Goal: Transaction & Acquisition: Purchase product/service

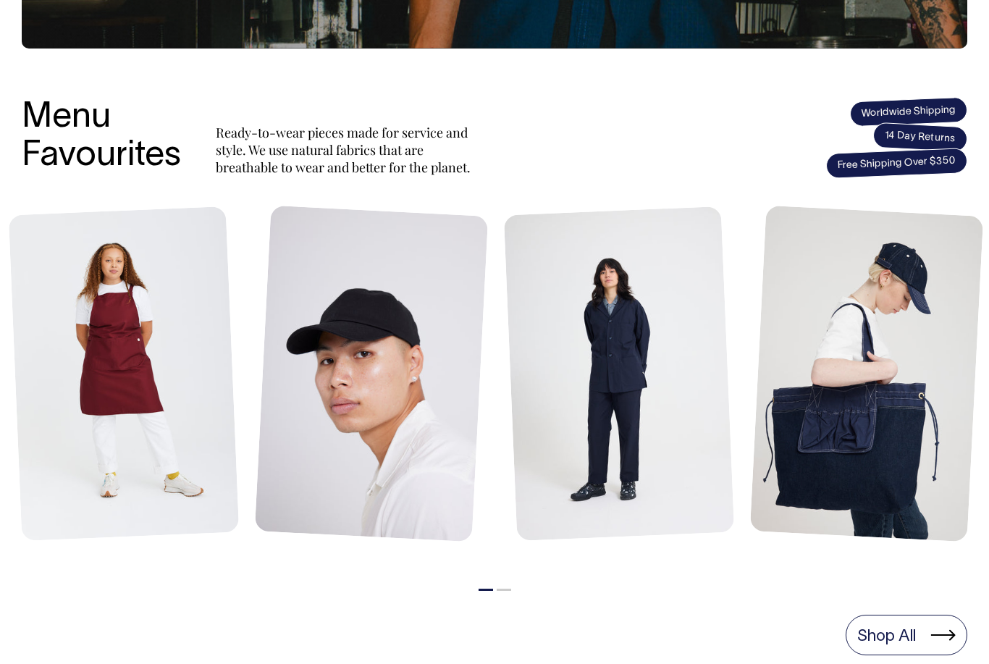
scroll to position [521, 0]
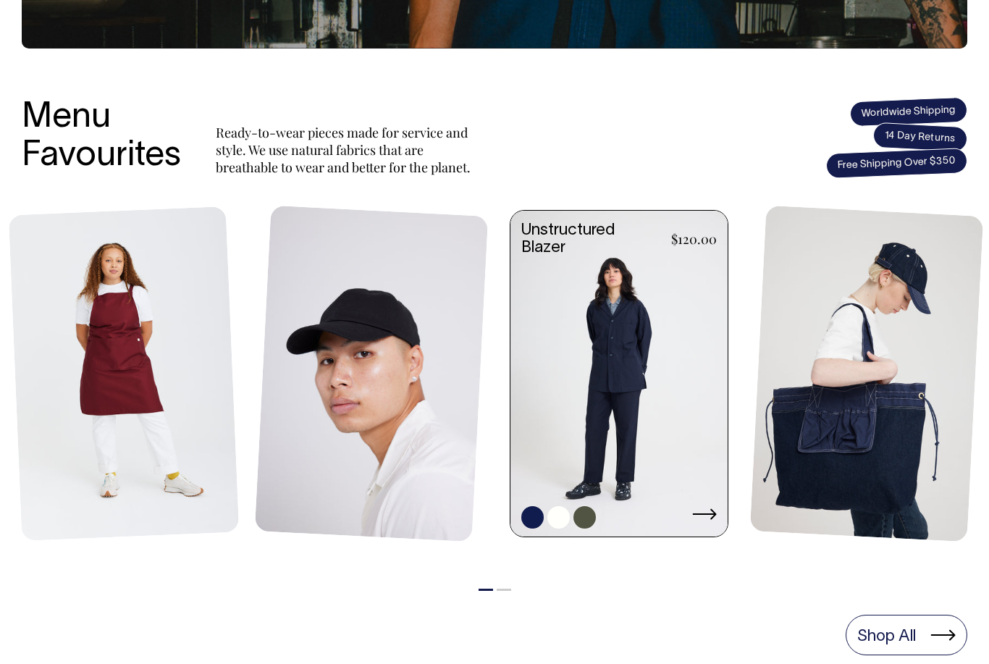
click at [658, 447] on link at bounding box center [618, 375] width 217 height 329
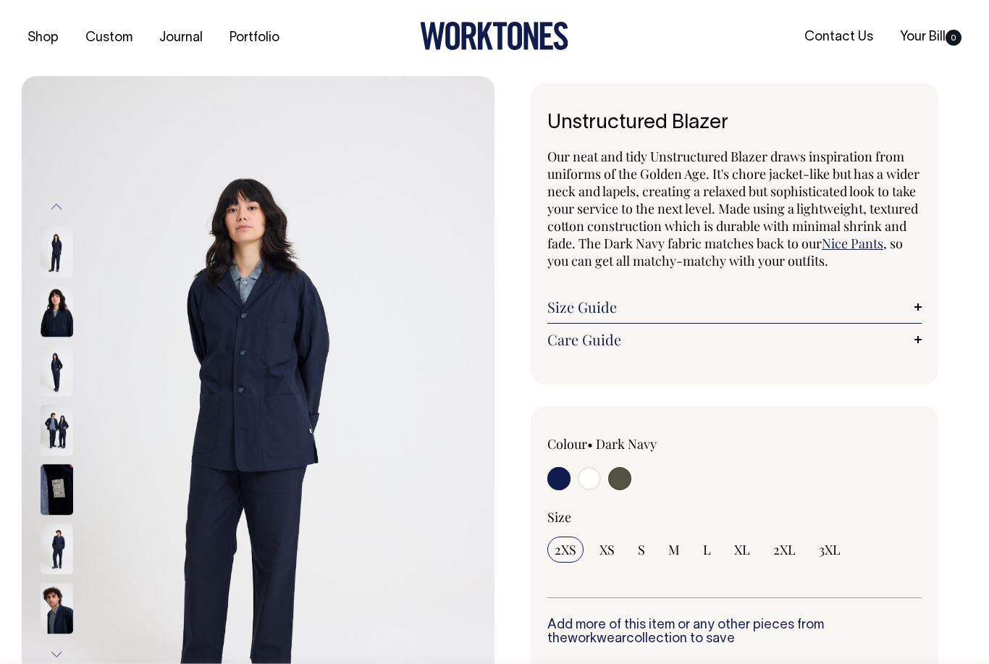
click at [622, 481] on input "radio" at bounding box center [619, 478] width 23 height 23
radio input "true"
select select "Olive"
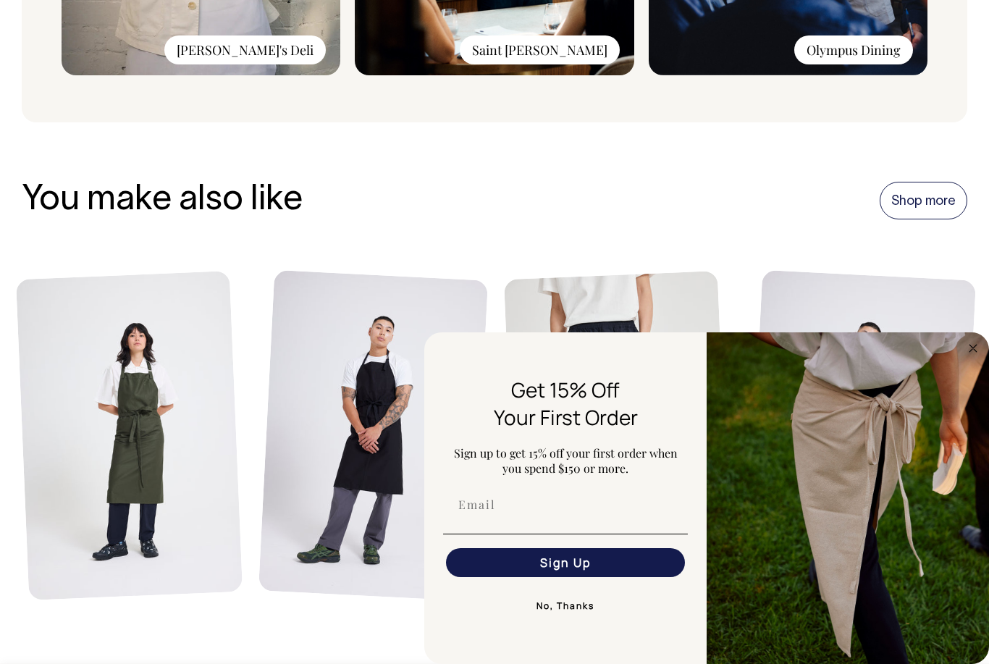
scroll to position [1385, 0]
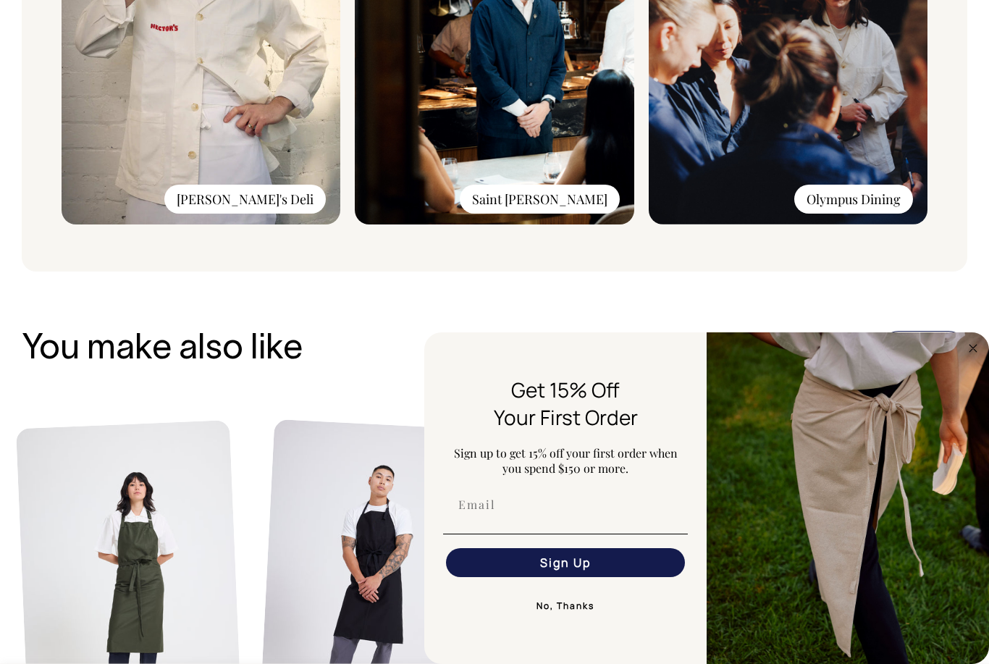
click at [966, 365] on img "FLYOUT Form" at bounding box center [847, 497] width 282 height 331
click at [971, 351] on circle "Close dialog" at bounding box center [973, 347] width 17 height 17
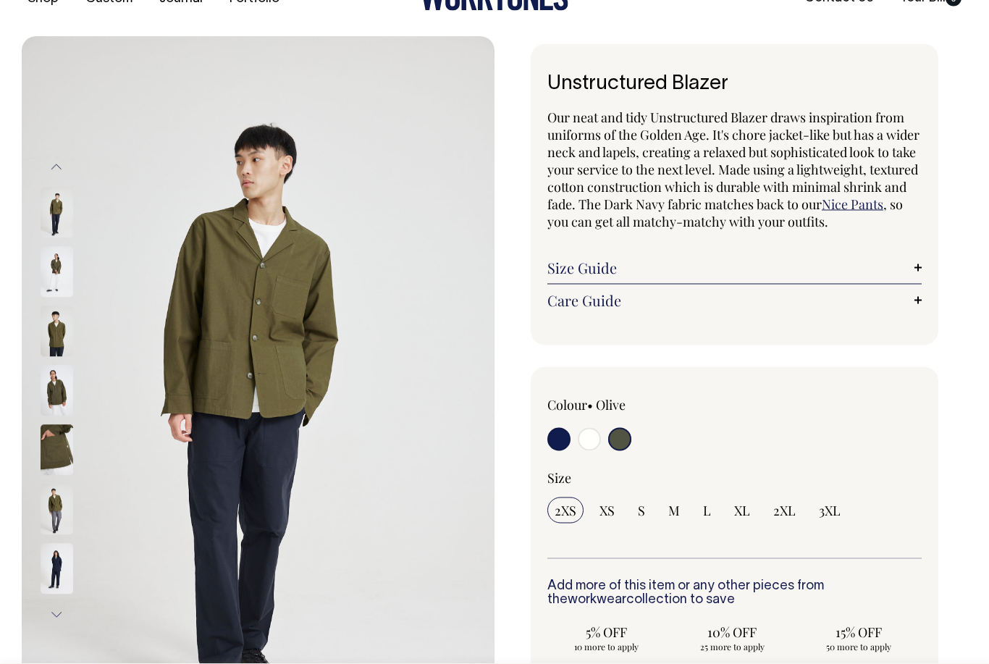
scroll to position [40, 0]
click at [586, 444] on input "radio" at bounding box center [589, 438] width 23 height 23
radio input "true"
select select "Off-White"
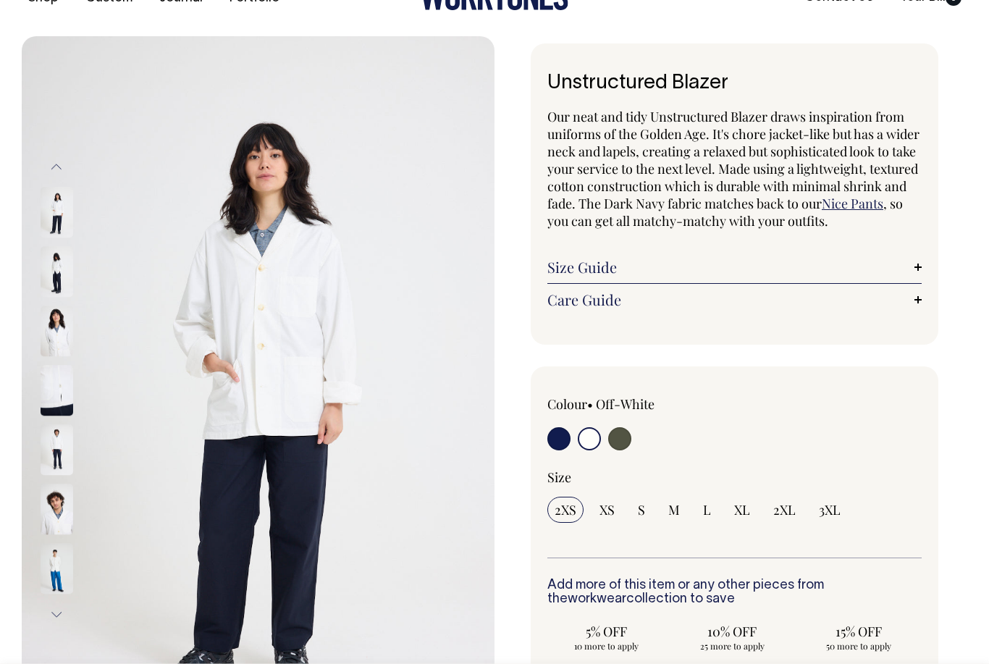
click at [630, 430] on label at bounding box center [619, 440] width 23 height 27
click at [630, 430] on input "radio" at bounding box center [619, 438] width 23 height 23
radio input "true"
select select "Olive"
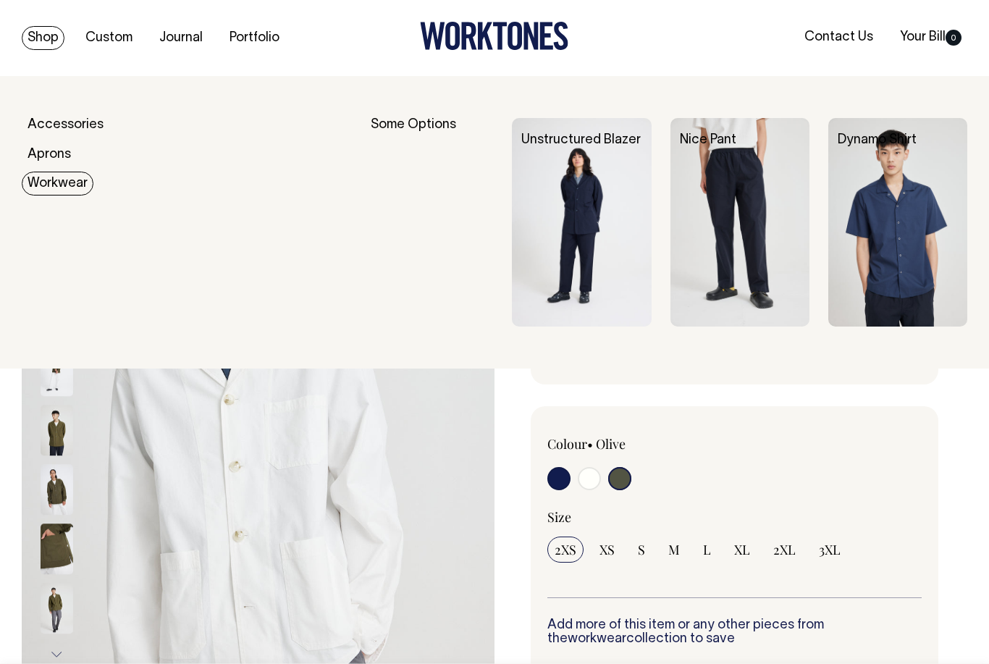
click at [557, 216] on img at bounding box center [581, 222] width 139 height 208
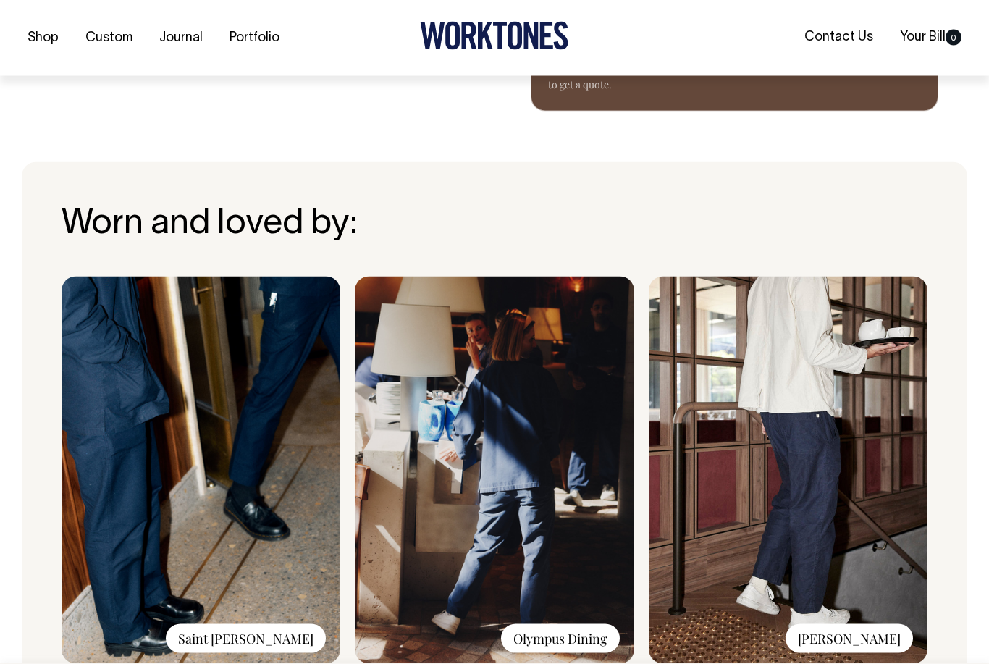
scroll to position [1012, 0]
click at [428, 575] on img at bounding box center [494, 469] width 279 height 387
click at [565, 646] on div "Olympus Dining" at bounding box center [560, 637] width 119 height 29
click at [551, 627] on div "Olympus Dining" at bounding box center [560, 637] width 119 height 29
click at [540, 627] on div "Olympus Dining" at bounding box center [560, 637] width 119 height 29
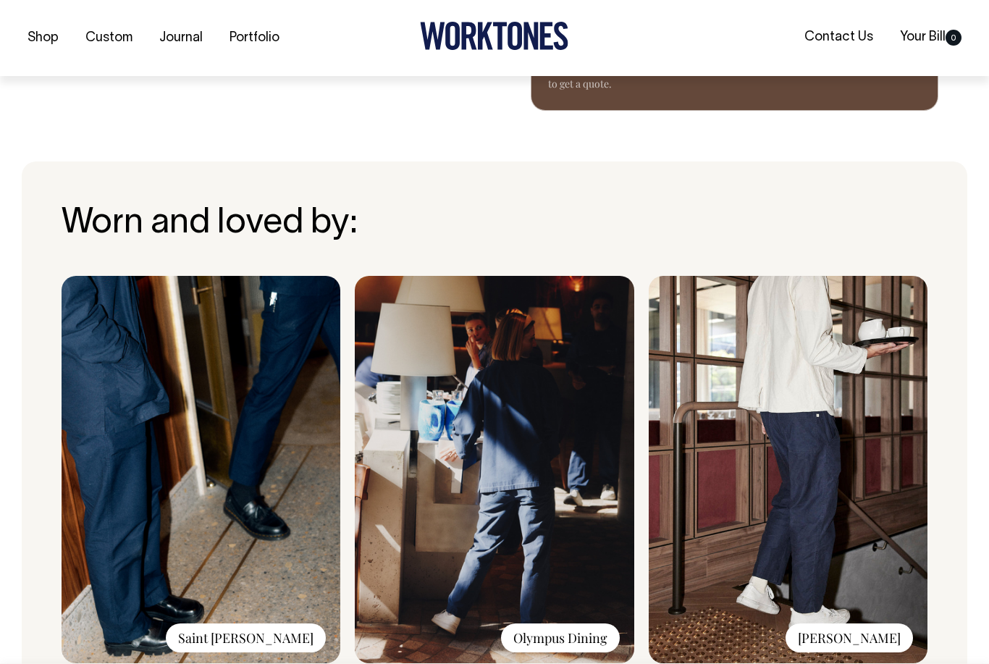
click at [536, 633] on div "Olympus Dining" at bounding box center [560, 637] width 119 height 29
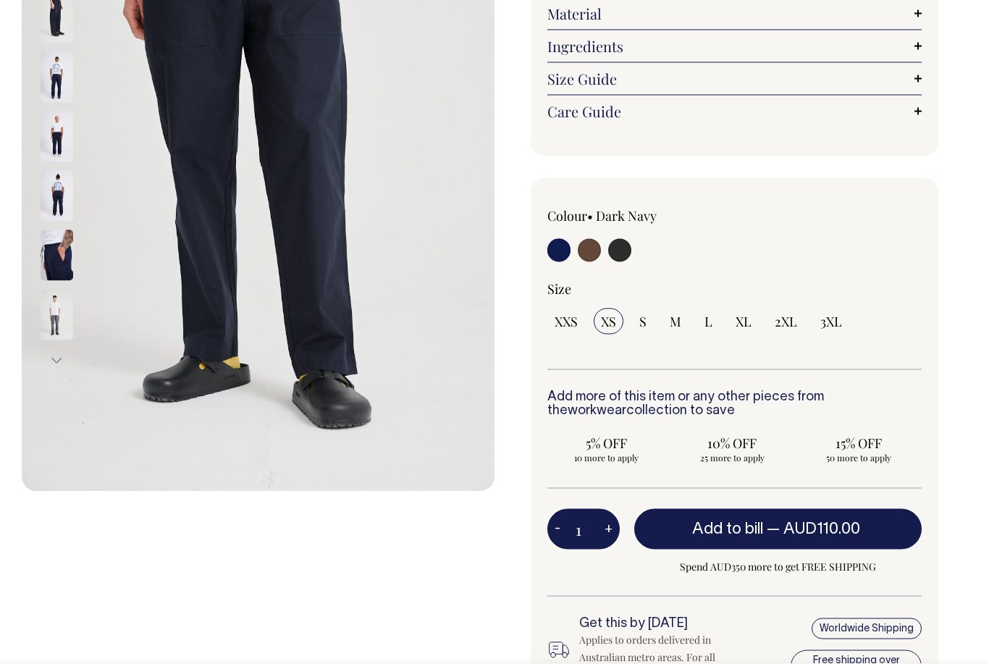
scroll to position [295, 0]
